Goal: Task Accomplishment & Management: Manage account settings

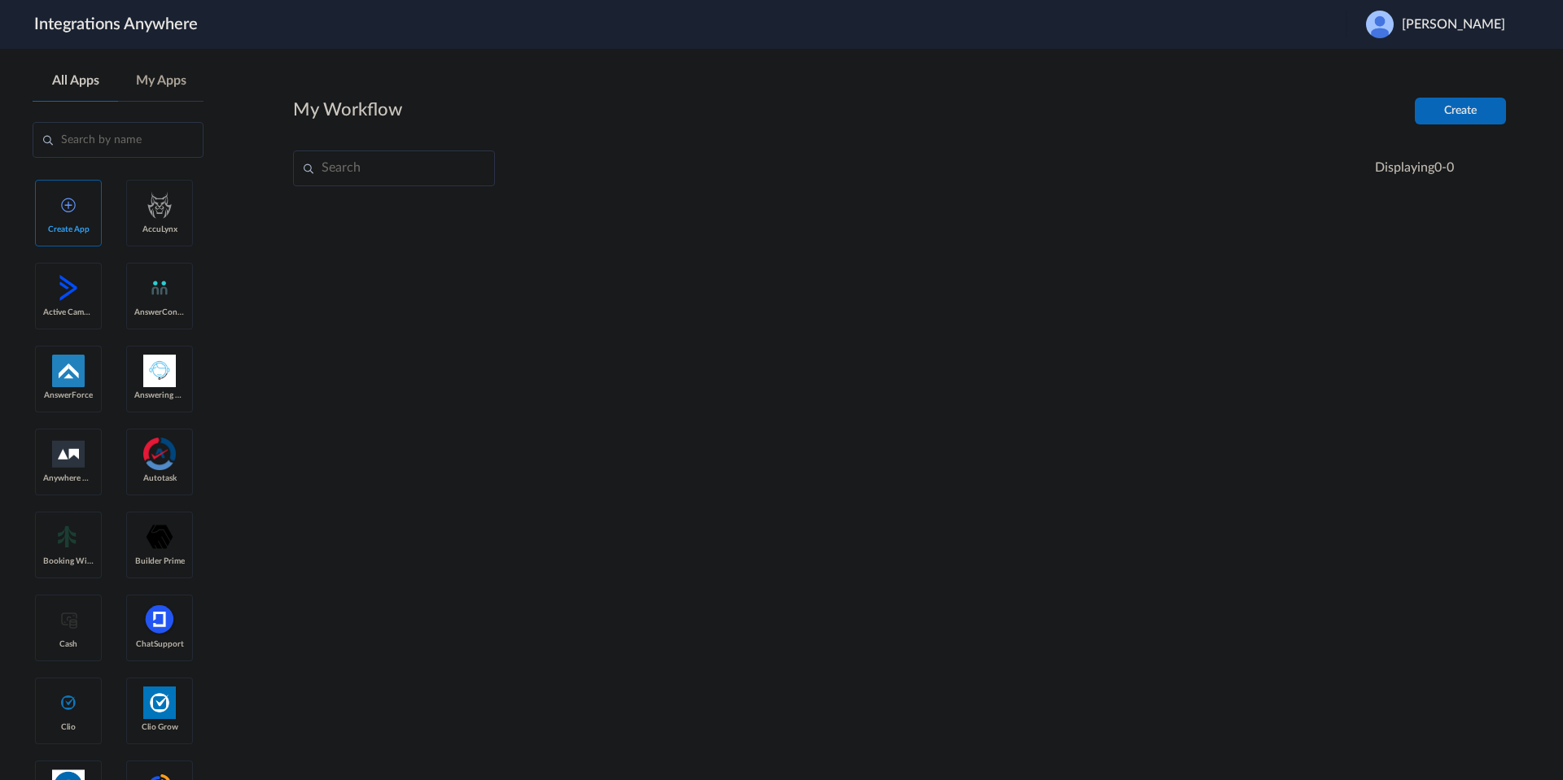
click at [1463, 28] on span "Bridget Malek" at bounding box center [1452, 24] width 103 height 15
click at [1412, 55] on li "Logout" at bounding box center [1433, 66] width 176 height 30
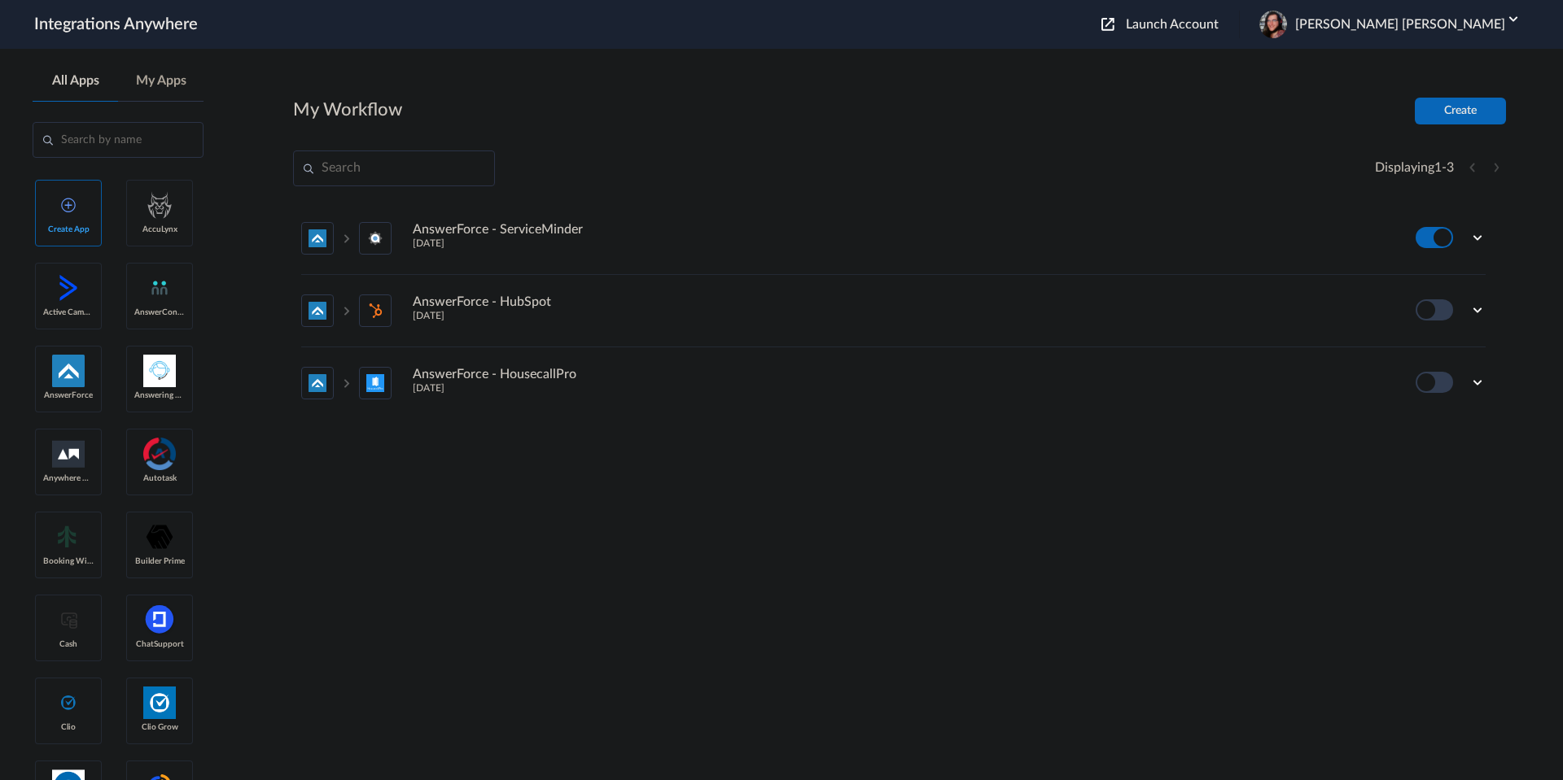
drag, startPoint x: 0, startPoint y: 0, endPoint x: 723, endPoint y: 158, distance: 739.8
click at [723, 158] on div "Displaying 1 - 3" at bounding box center [899, 169] width 1213 height 36
click at [1472, 235] on icon at bounding box center [1477, 238] width 16 height 16
click at [1435, 266] on li "Edit" at bounding box center [1432, 275] width 106 height 30
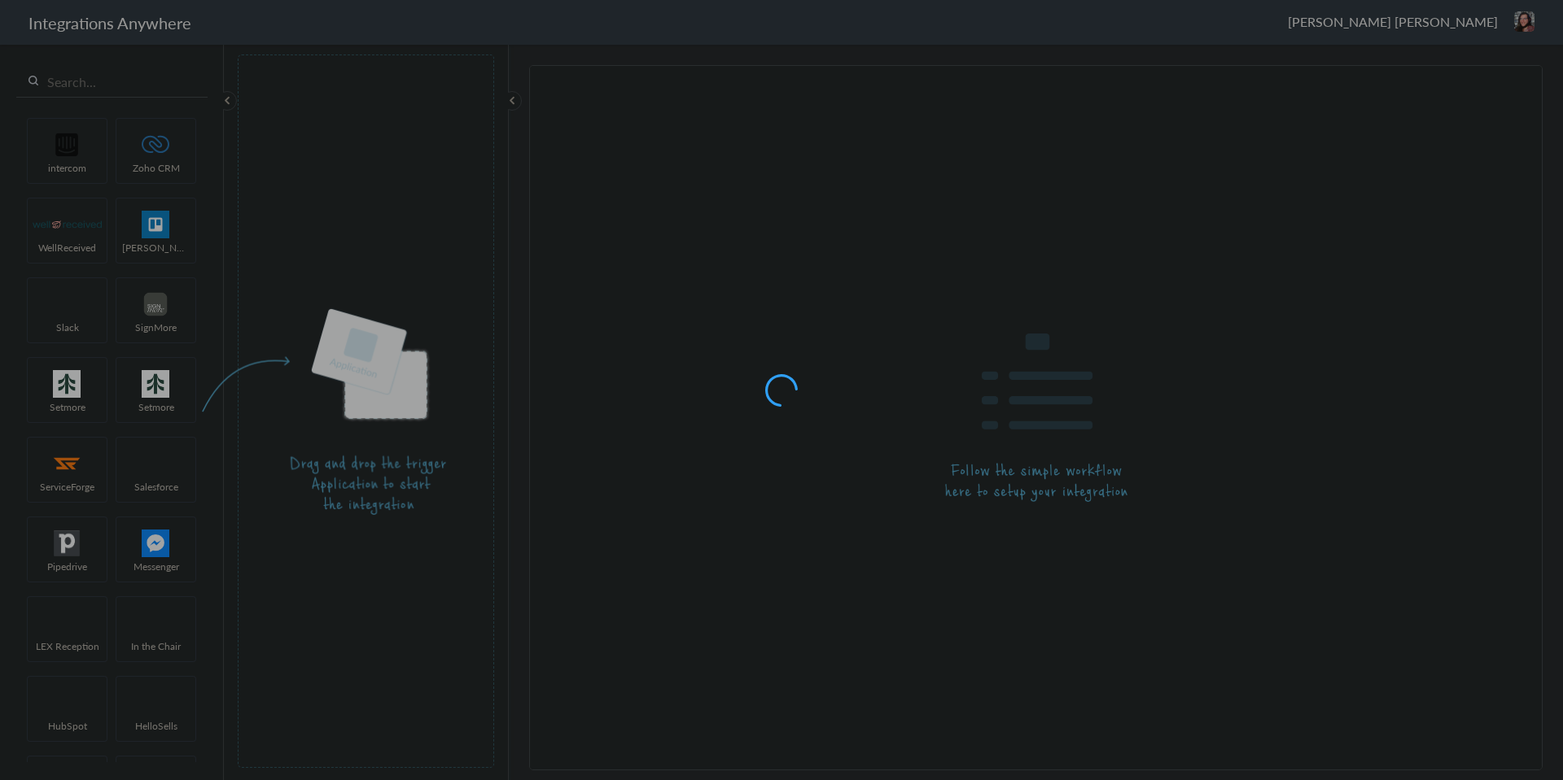
type input "AnswerForce - ServiceMinder"
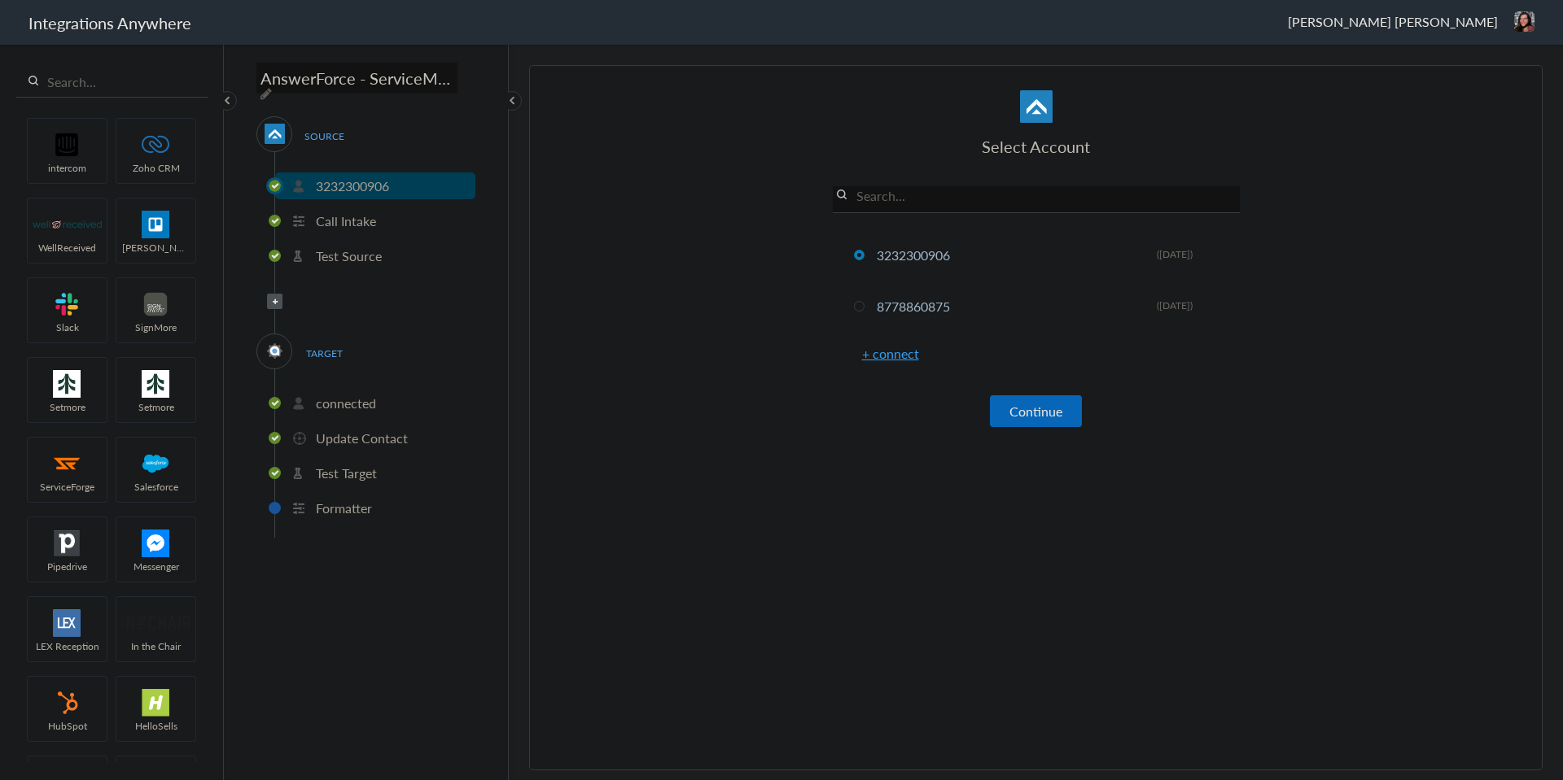
click at [343, 473] on p "Test Target" at bounding box center [346, 473] width 61 height 19
